Goal: Find specific page/section: Find specific page/section

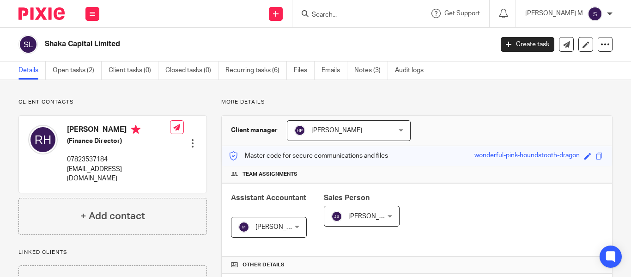
type input ":"
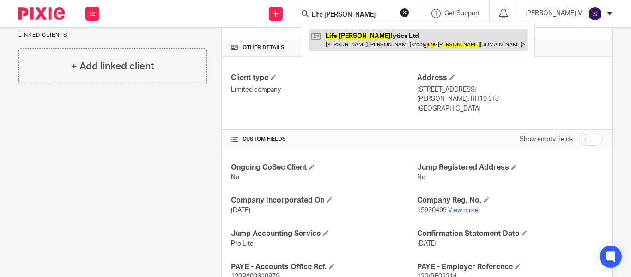
type input "Life ana"
click at [380, 43] on link at bounding box center [418, 39] width 219 height 21
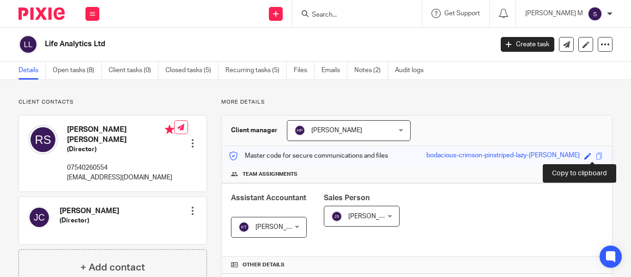
click at [596, 154] on span at bounding box center [599, 156] width 7 height 7
